Goal: Task Accomplishment & Management: Use online tool/utility

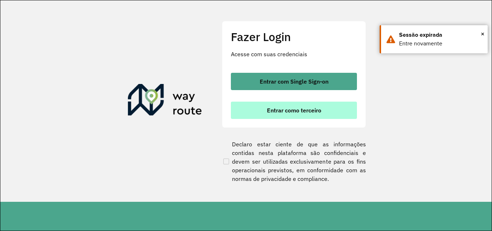
click at [285, 109] on span "Entrar como terceiro" at bounding box center [294, 110] width 54 height 6
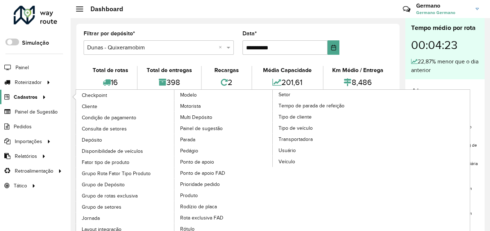
click at [41, 96] on icon at bounding box center [43, 96] width 6 height 11
click at [91, 104] on span "Cliente" at bounding box center [90, 107] width 17 height 8
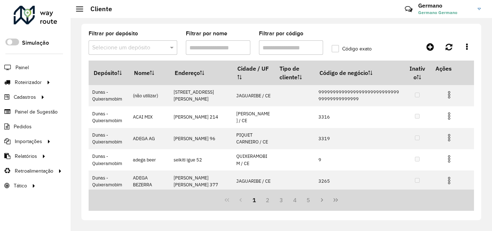
click at [289, 46] on input "Filtrar por código" at bounding box center [291, 47] width 64 height 14
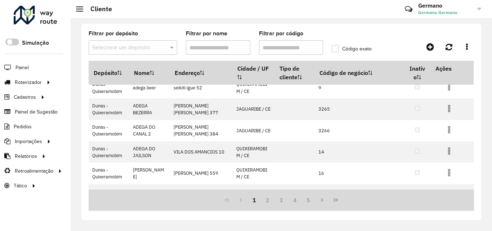
scroll to position [152, 0]
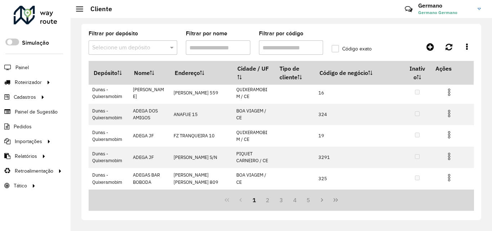
click at [288, 46] on input "Filtrar por código" at bounding box center [291, 47] width 64 height 14
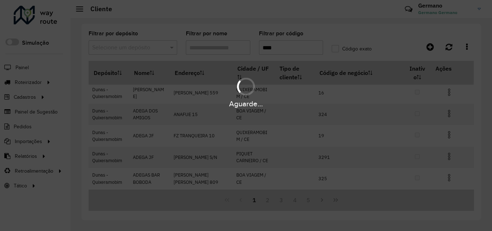
scroll to position [0, 0]
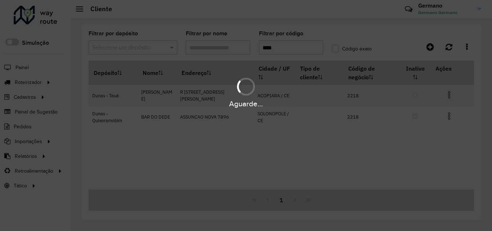
type input "****"
click at [170, 48] on hb-app "Aguarde... Pop-up bloqueado! Seu navegador bloqueou automáticamente a abertura …" at bounding box center [246, 115] width 492 height 231
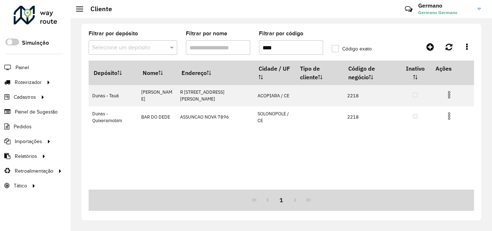
click at [170, 48] on span at bounding box center [172, 47] width 9 height 9
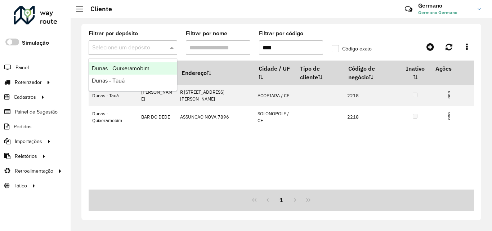
click at [140, 70] on span "Dunas - Quixeramobim" at bounding box center [121, 68] width 58 height 6
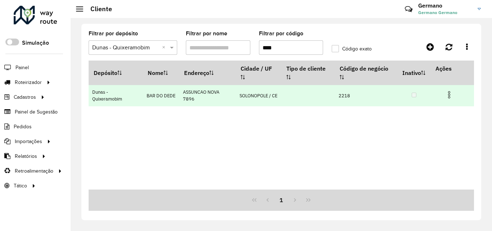
click at [449, 96] on img at bounding box center [449, 94] width 9 height 9
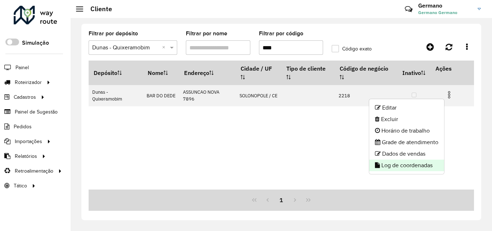
click at [400, 166] on li "Log de coordenadas" at bounding box center [406, 166] width 75 height 12
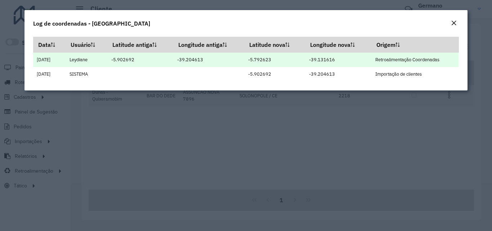
drag, startPoint x: 252, startPoint y: 59, endPoint x: 340, endPoint y: 58, distance: 88.2
click at [340, 58] on tr "06/11/2024 Leydiane -5.902692 -39.204613 -5.792623 -39.131616 Retroalimentação …" at bounding box center [245, 60] width 425 height 14
copy tr "-5.792623 -39.131616"
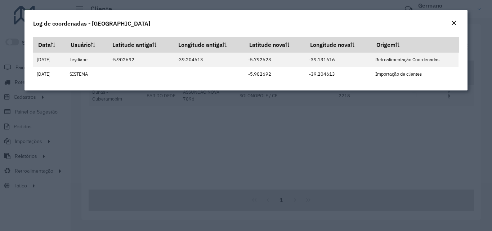
click at [454, 22] on em "Close" at bounding box center [454, 23] width 6 height 6
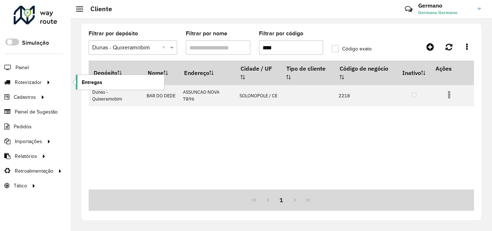
click at [89, 80] on span "Entregas" at bounding box center [92, 82] width 21 height 8
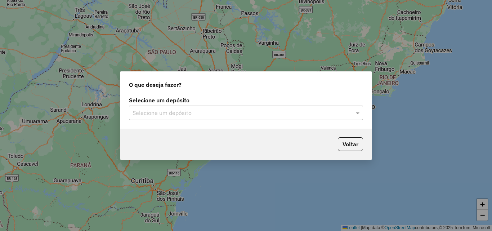
click at [189, 114] on input "text" at bounding box center [239, 113] width 212 height 9
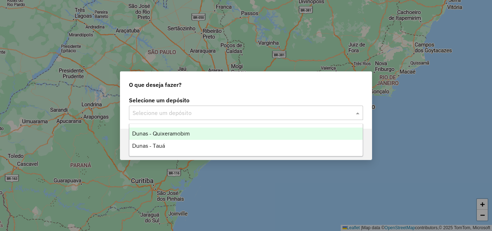
click at [182, 131] on span "Dunas - Quixeramobim" at bounding box center [161, 133] width 58 height 6
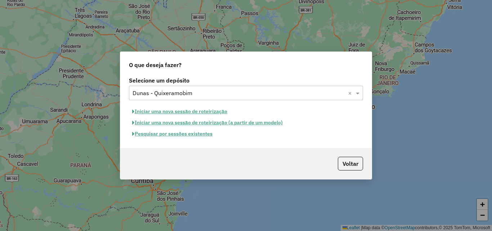
click at [209, 133] on button "Pesquisar por sessões existentes" at bounding box center [172, 133] width 87 height 11
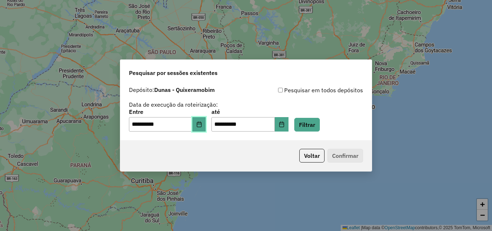
click at [202, 124] on icon "Choose Date" at bounding box center [199, 124] width 6 height 6
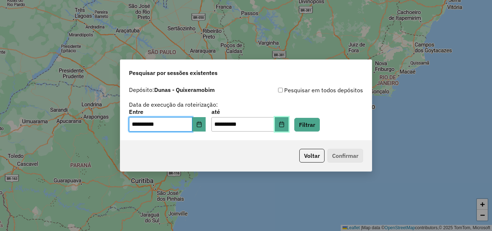
click at [288, 123] on button "Choose Date" at bounding box center [282, 124] width 14 height 14
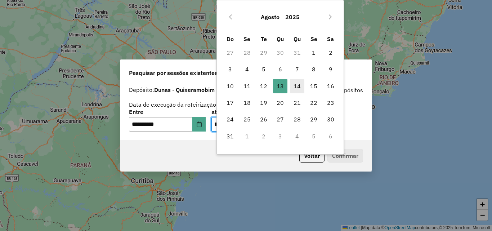
click at [299, 87] on span "14" at bounding box center [297, 86] width 14 height 14
type input "**********"
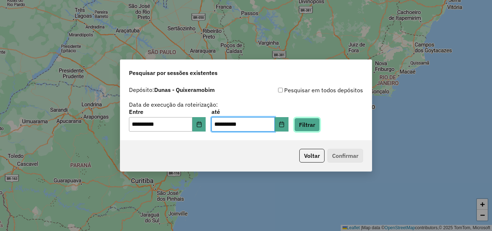
click at [319, 128] on button "Filtrar" at bounding box center [307, 125] width 26 height 14
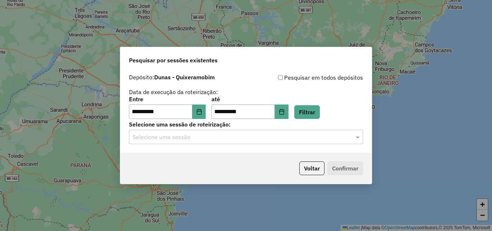
drag, startPoint x: 313, startPoint y: 140, endPoint x: 283, endPoint y: 140, distance: 29.9
click at [311, 140] on input "text" at bounding box center [239, 137] width 212 height 9
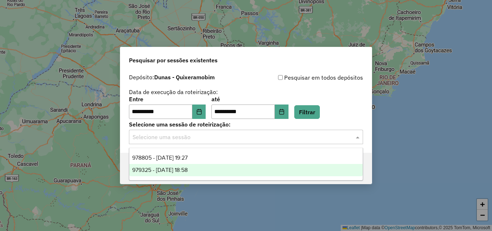
click at [188, 169] on span "979325 - 14/08/2025 18:58" at bounding box center [159, 170] width 55 height 6
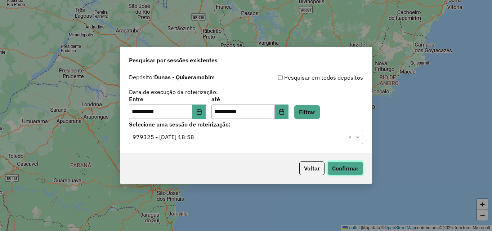
click at [336, 167] on button "Confirmar" at bounding box center [345, 168] width 36 height 14
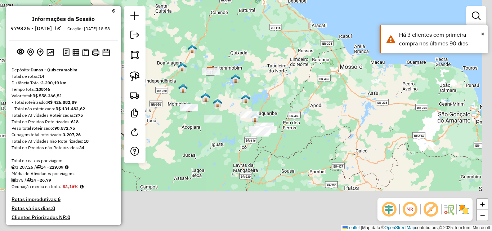
drag, startPoint x: 249, startPoint y: 173, endPoint x: 238, endPoint y: 110, distance: 64.1
click at [238, 109] on div "Janela de atendimento Grade de atendimento Capacidade Transportadoras Veículos …" at bounding box center [246, 115] width 492 height 231
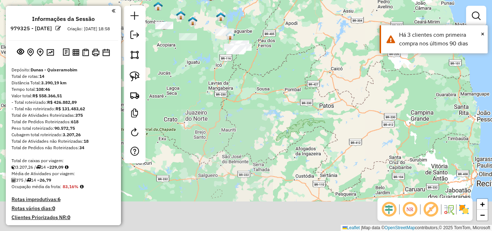
drag, startPoint x: 247, startPoint y: 156, endPoint x: 232, endPoint y: 90, distance: 68.3
click at [226, 85] on div "Janela de atendimento Grade de atendimento Capacidade Transportadoras Veículos …" at bounding box center [246, 115] width 492 height 231
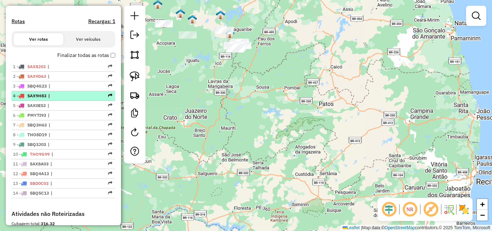
scroll to position [252, 0]
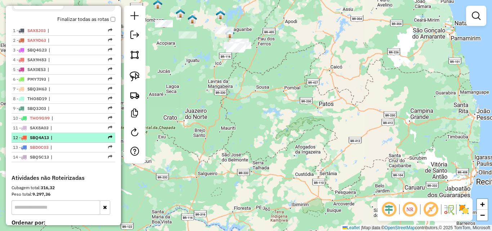
click at [52, 141] on span "|" at bounding box center [67, 137] width 33 height 6
select select "**********"
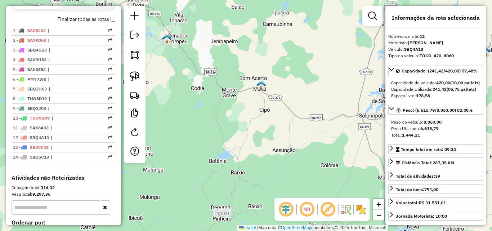
drag, startPoint x: 266, startPoint y: 181, endPoint x: 255, endPoint y: 123, distance: 59.0
click at [255, 123] on div "Janela de atendimento Grade de atendimento Capacidade Transportadoras Veículos …" at bounding box center [246, 115] width 492 height 231
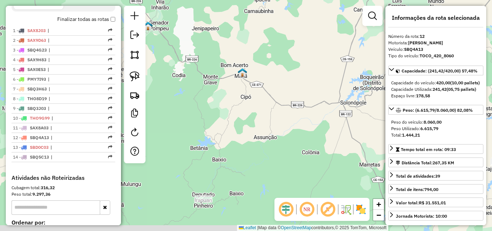
drag, startPoint x: 268, startPoint y: 142, endPoint x: 253, endPoint y: 137, distance: 15.1
click at [250, 134] on div "Janela de atendimento Grade de atendimento Capacidade Transportadoras Veículos …" at bounding box center [246, 115] width 492 height 231
